Goal: Transaction & Acquisition: Purchase product/service

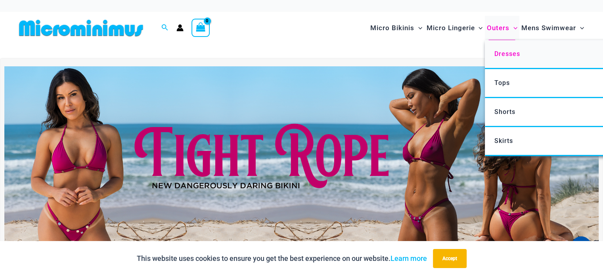
click at [508, 54] on span "Dresses" at bounding box center [507, 54] width 26 height 8
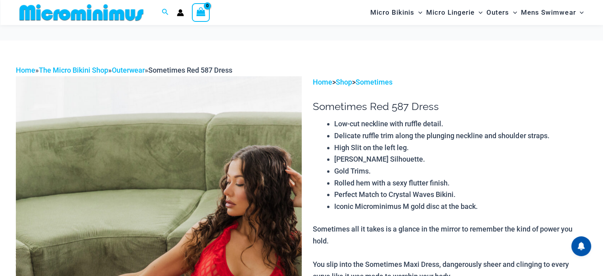
scroll to position [192, 0]
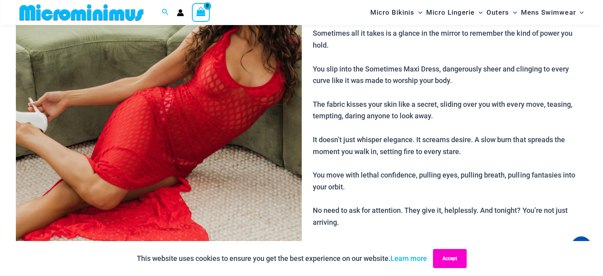
click at [458, 257] on button "Accept" at bounding box center [450, 258] width 34 height 19
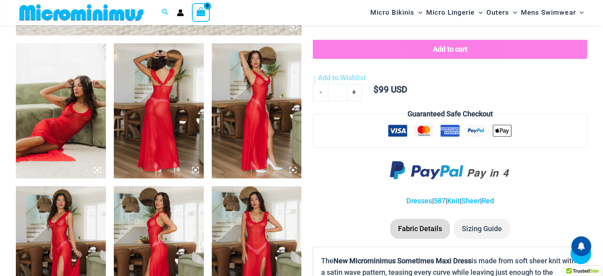
scroll to position [469, 0]
